Goal: Information Seeking & Learning: Learn about a topic

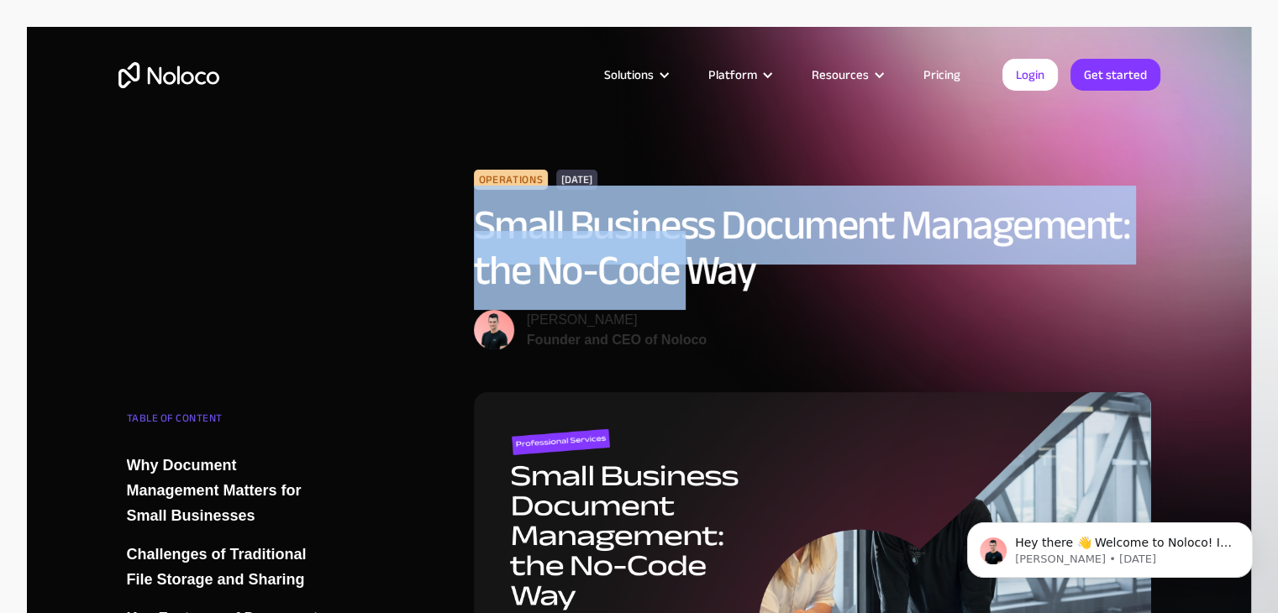
drag, startPoint x: 481, startPoint y: 228, endPoint x: 686, endPoint y: 281, distance: 211.8
click at [686, 281] on h1 "Small Business Document Management: the No-Code Way" at bounding box center [813, 248] width 678 height 91
click at [779, 303] on div at bounding box center [763, 311] width 160 height 34
click at [420, 236] on div "Operations [DATE] Small Business Document Management: the No-Code Way [PERSON_N…" at bounding box center [639, 281] width 1042 height 223
drag, startPoint x: 477, startPoint y: 222, endPoint x: 762, endPoint y: 286, distance: 292.0
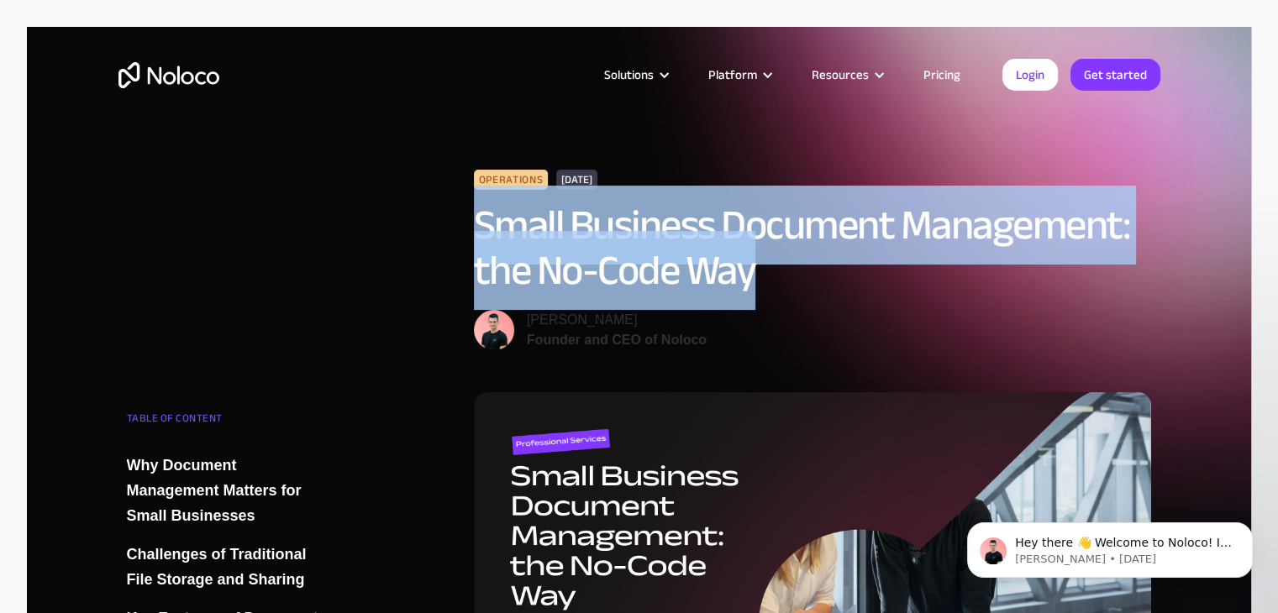
click at [765, 283] on h1 "Small Business Document Management: the No-Code Way" at bounding box center [813, 248] width 678 height 91
drag, startPoint x: 820, startPoint y: 317, endPoint x: 834, endPoint y: 313, distance: 13.9
click at [824, 313] on div at bounding box center [842, 314] width 160 height 34
click at [908, 323] on div at bounding box center [842, 314] width 160 height 34
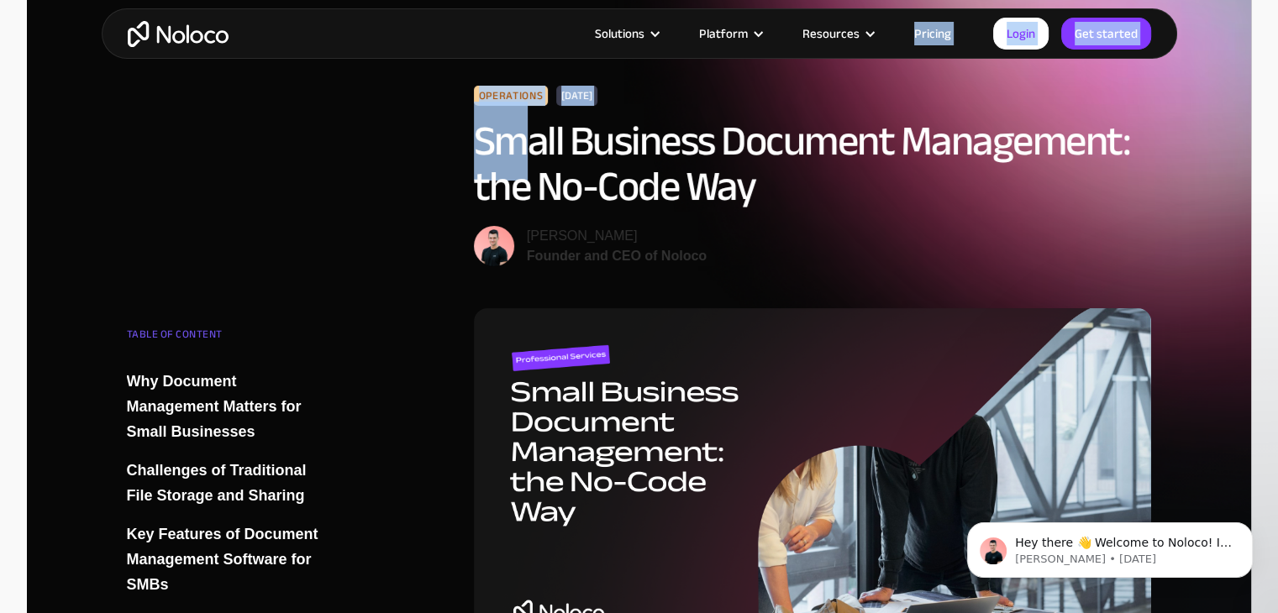
drag, startPoint x: 479, startPoint y: 150, endPoint x: 525, endPoint y: 166, distance: 48.9
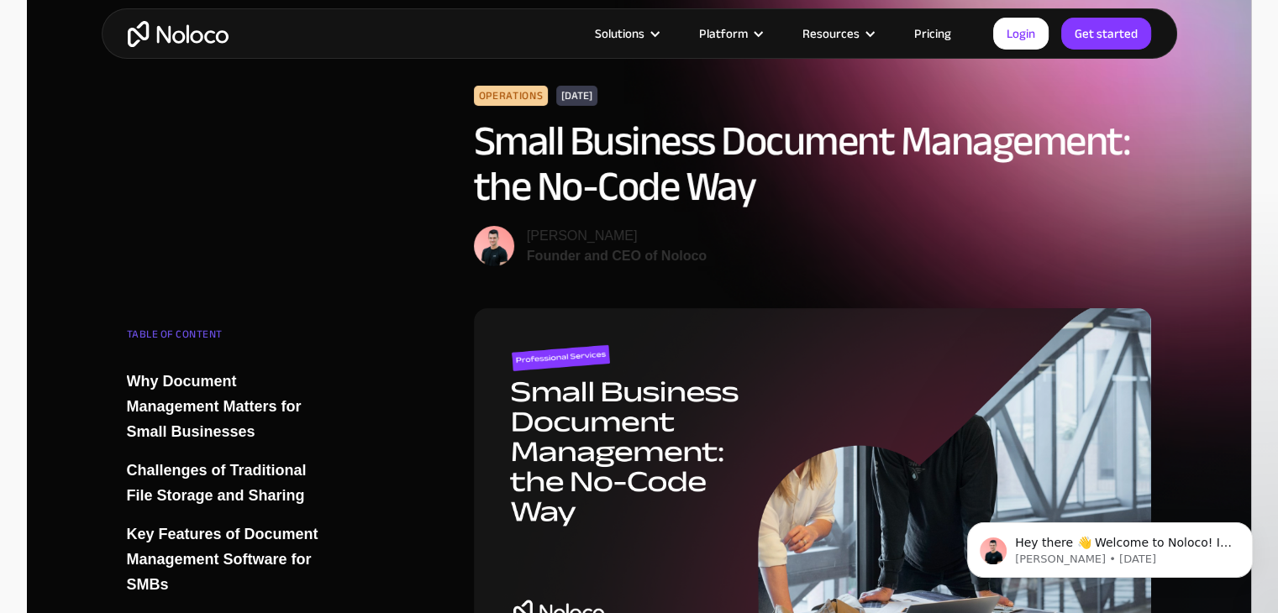
click at [875, 188] on h1 "Small Business Document Management: the No-Code Way" at bounding box center [813, 163] width 678 height 91
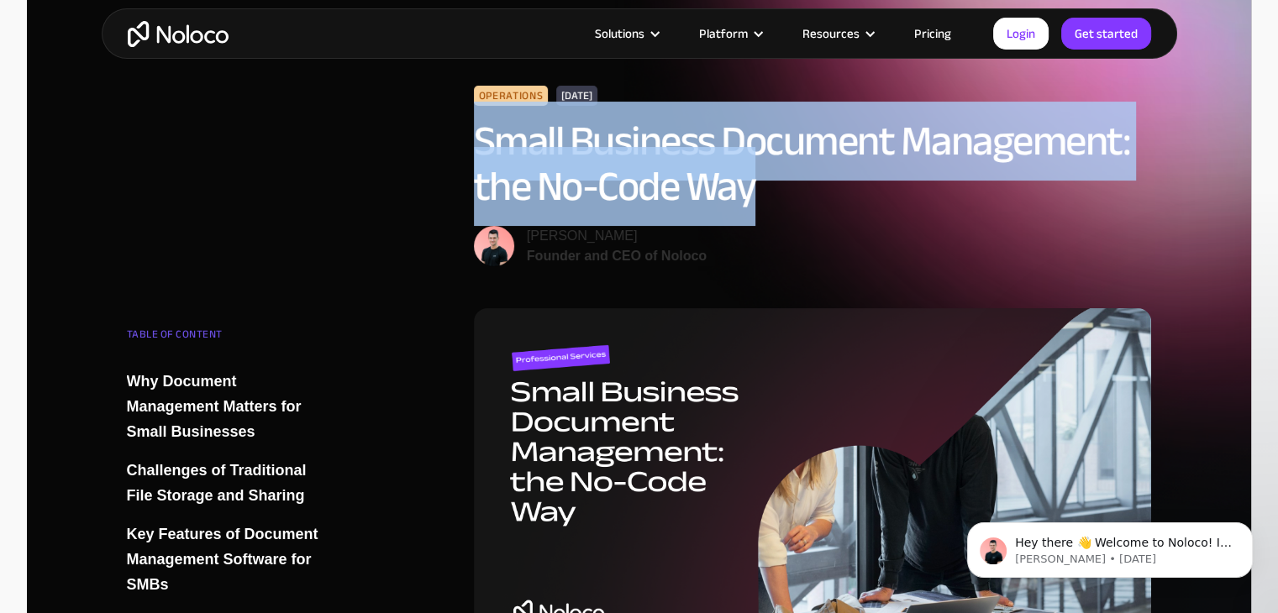
drag, startPoint x: 785, startPoint y: 192, endPoint x: 482, endPoint y: 169, distance: 303.5
click at [482, 169] on h1 "Small Business Document Management: the No-Code Way" at bounding box center [813, 163] width 678 height 91
copy h1 "Small Business Document Management: the No-Code Way"
